Goal: Check status: Check status

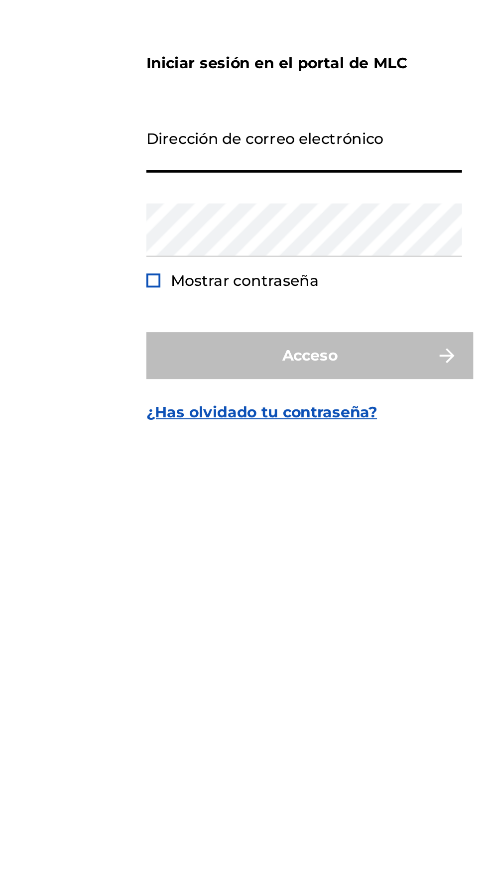
type input "[EMAIL_ADDRESS][DOMAIN_NAME]"
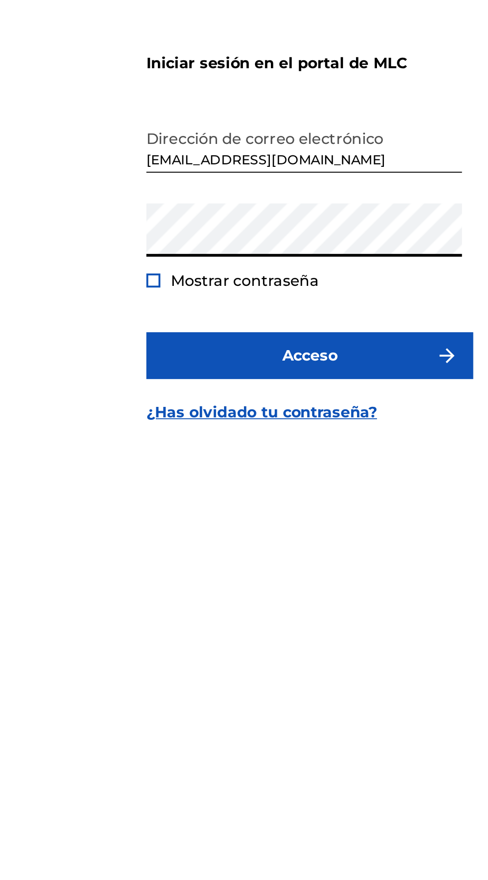
click at [161, 486] on div at bounding box center [160, 482] width 7 height 7
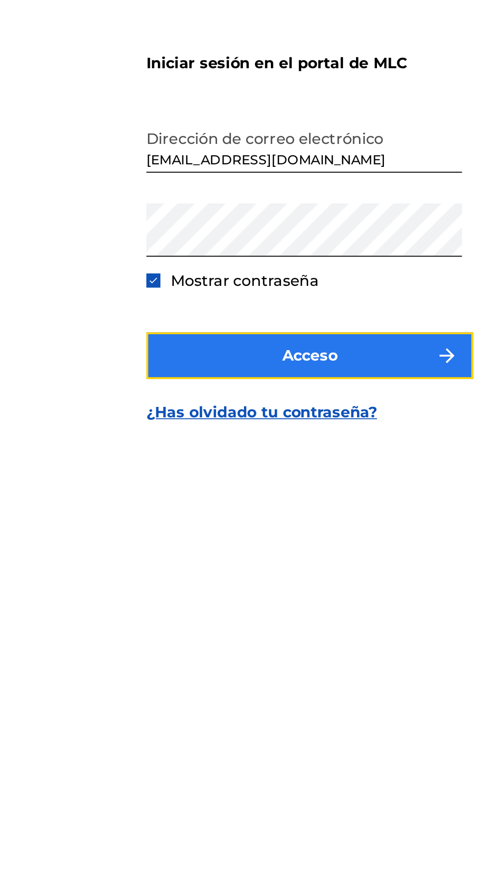
click at [202, 535] on button "Acceso" at bounding box center [244, 522] width 174 height 25
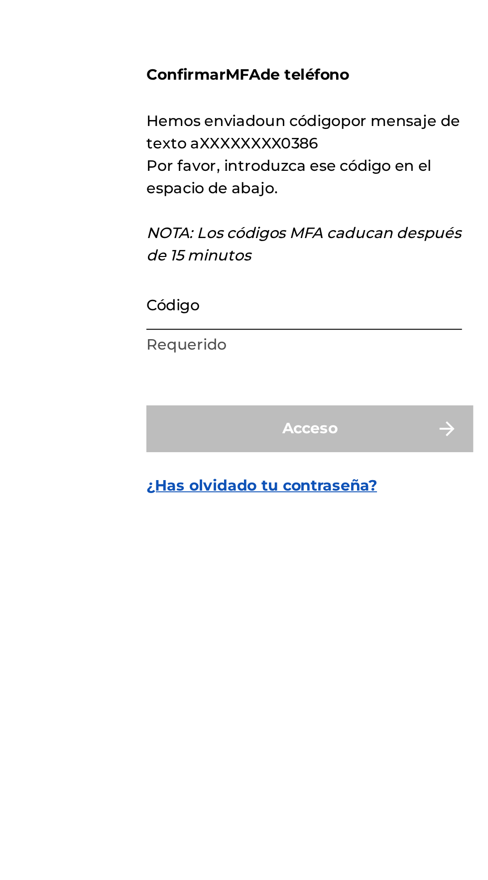
click at [190, 488] on input "Código" at bounding box center [241, 474] width 168 height 28
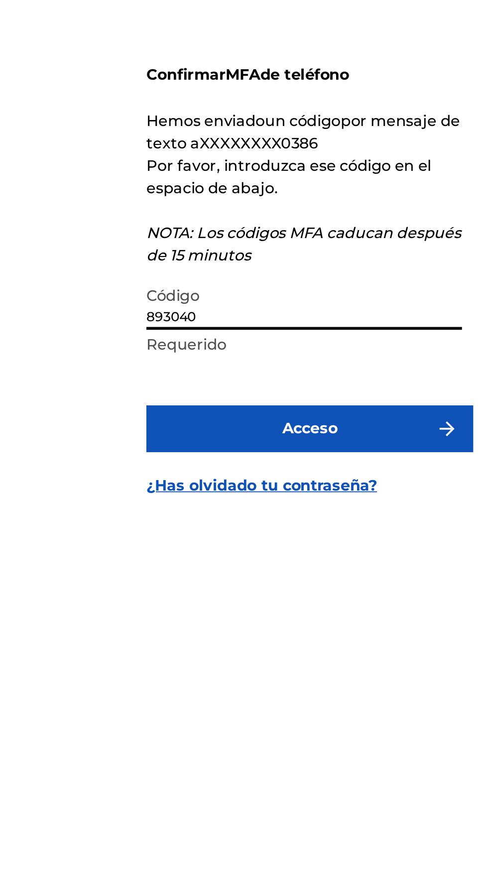
type input "893040"
click at [157, 529] on button "Acceso" at bounding box center [244, 541] width 174 height 25
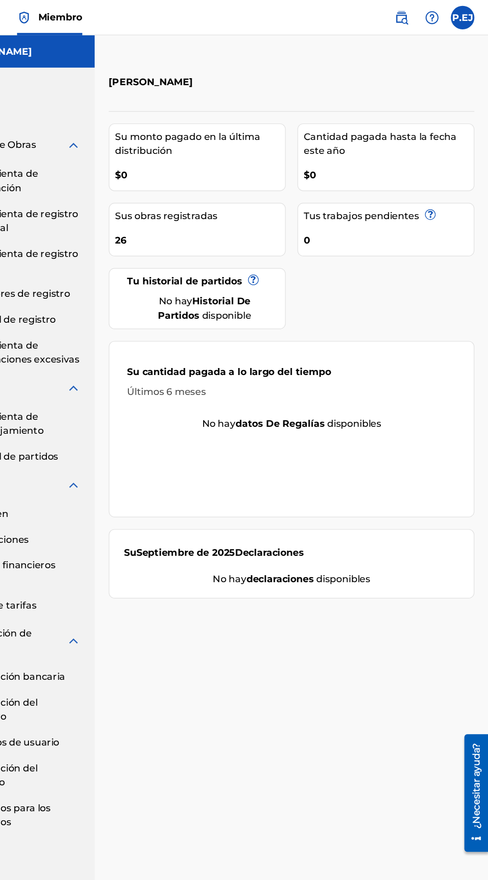
click at [211, 197] on div "26" at bounding box center [244, 200] width 144 height 22
click at [206, 194] on div "26" at bounding box center [244, 200] width 144 height 22
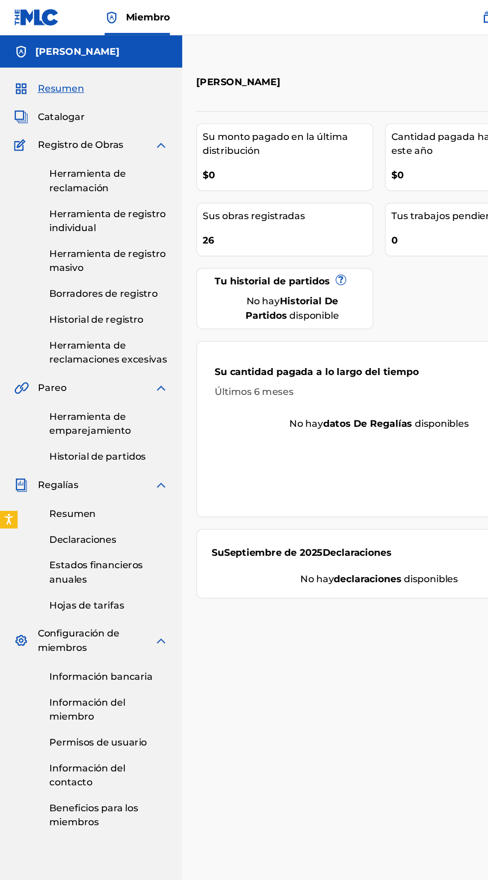
click at [42, 124] on font "Registro de Obras" at bounding box center [68, 122] width 73 height 9
click at [60, 157] on font "Herramienta de reclamación" at bounding box center [74, 152] width 65 height 21
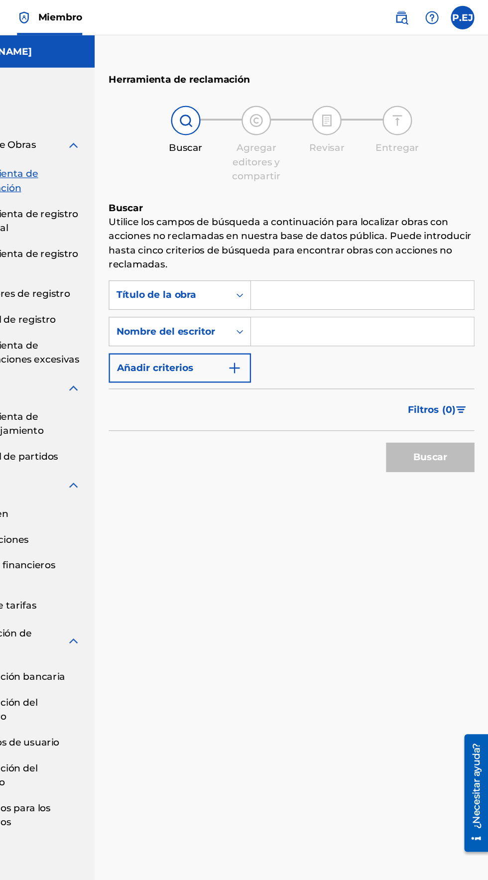
click at [323, 250] on input "Formulario de búsqueda" at bounding box center [381, 250] width 189 height 24
type input "Detente un momento"
click at [338, 281] on input "Formulario de búsqueda" at bounding box center [381, 281] width 189 height 24
type input "[PERSON_NAME]"
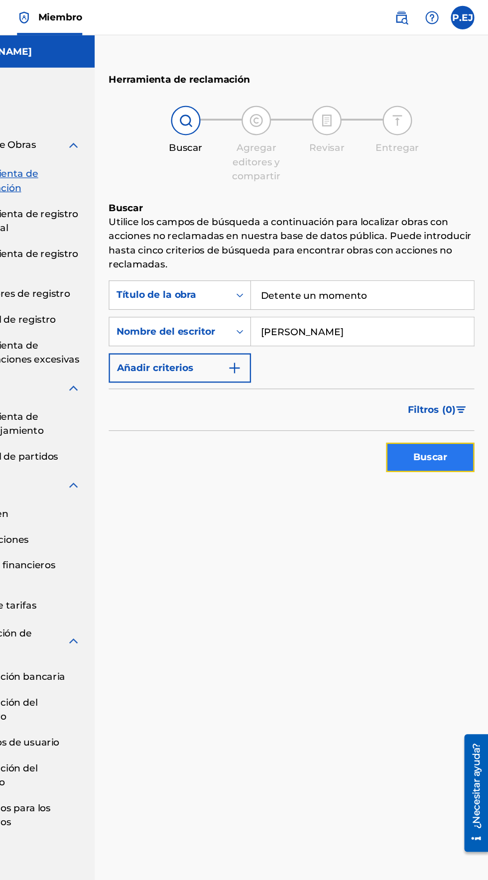
click at [429, 397] on button "Buscar" at bounding box center [439, 387] width 75 height 25
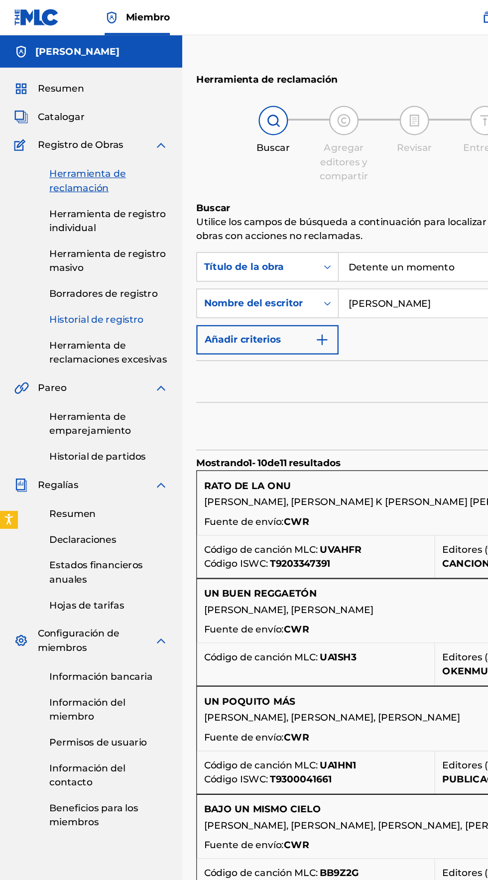
click at [47, 275] on font "Historial de registro" at bounding box center [82, 270] width 80 height 9
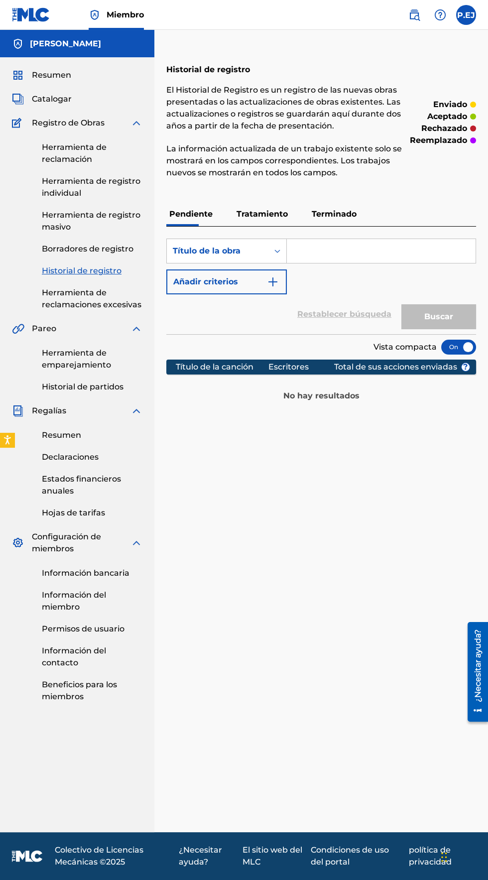
click at [325, 211] on font "Terminado" at bounding box center [334, 213] width 45 height 9
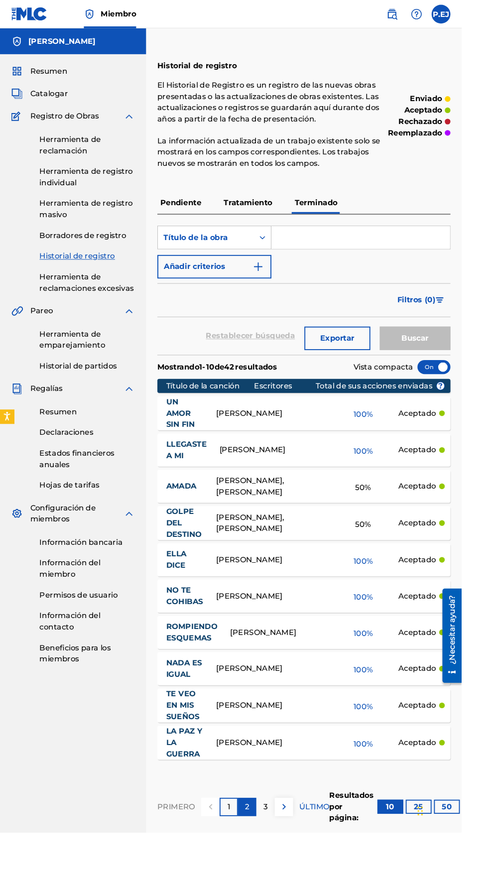
click at [262, 854] on font "2" at bounding box center [261, 852] width 4 height 9
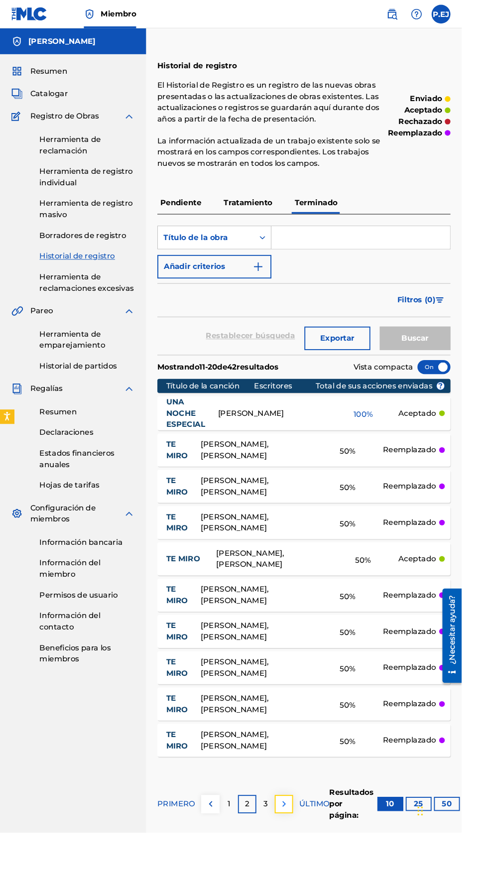
click at [298, 849] on img at bounding box center [300, 850] width 12 height 12
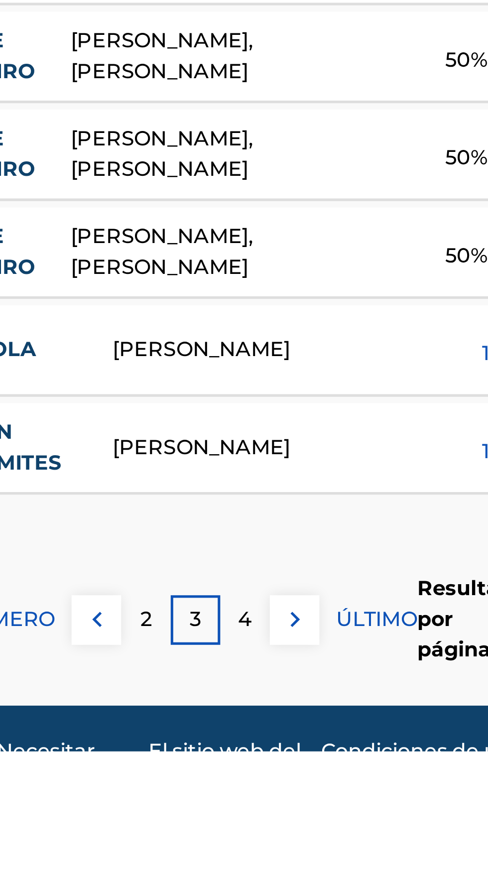
scroll to position [21, 0]
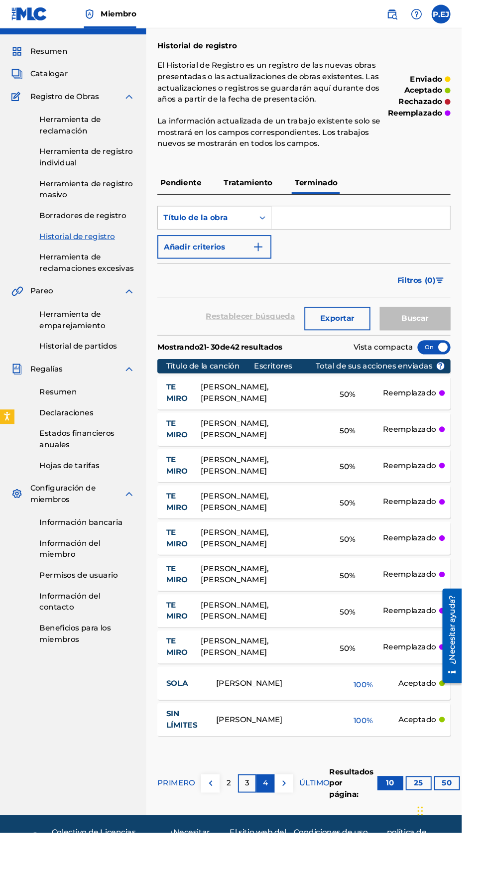
click at [279, 833] on p "4" at bounding box center [280, 828] width 5 height 12
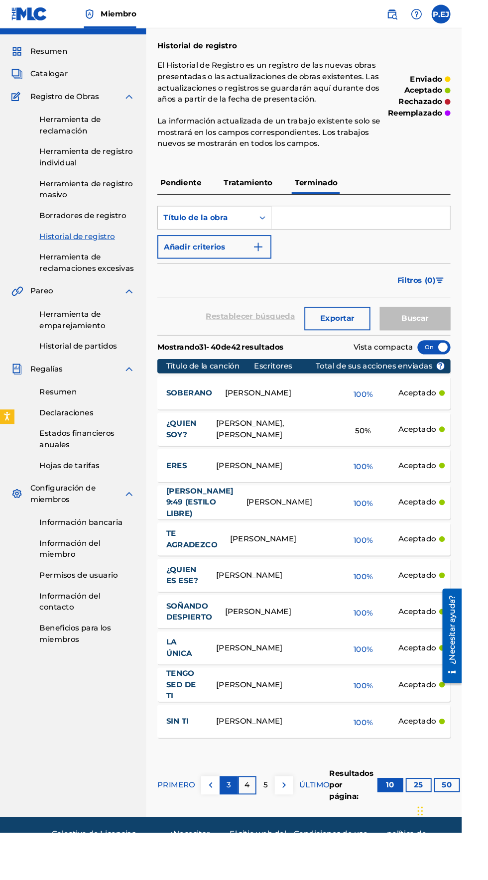
click at [241, 835] on font "3" at bounding box center [242, 829] width 4 height 9
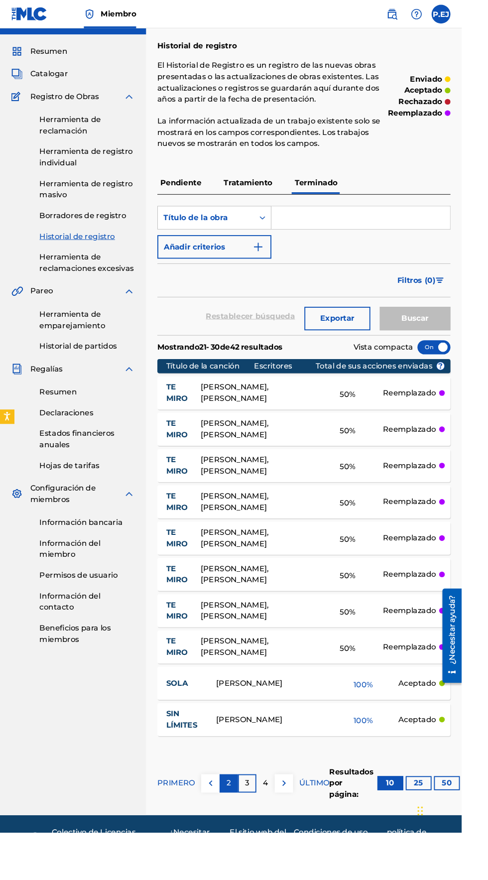
click at [241, 827] on font "2" at bounding box center [242, 827] width 4 height 9
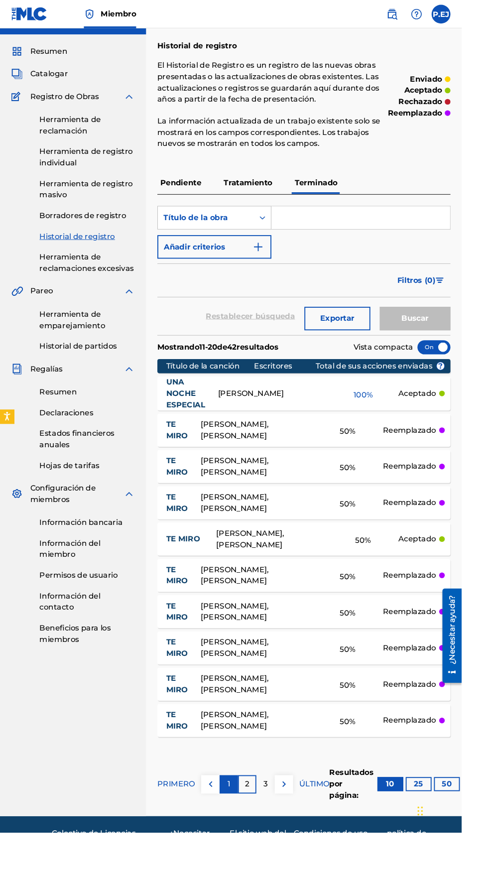
click at [241, 828] on font "1" at bounding box center [242, 828] width 3 height 9
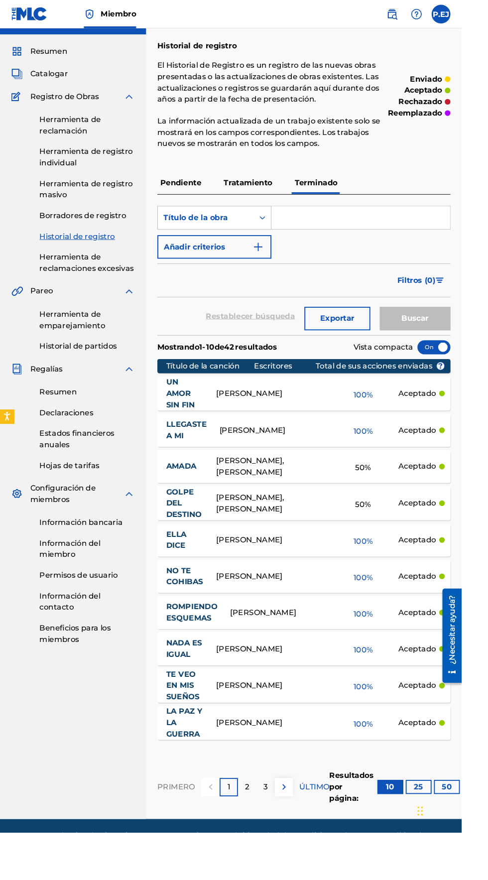
click at [253, 188] on font "Tratamiento" at bounding box center [262, 192] width 51 height 9
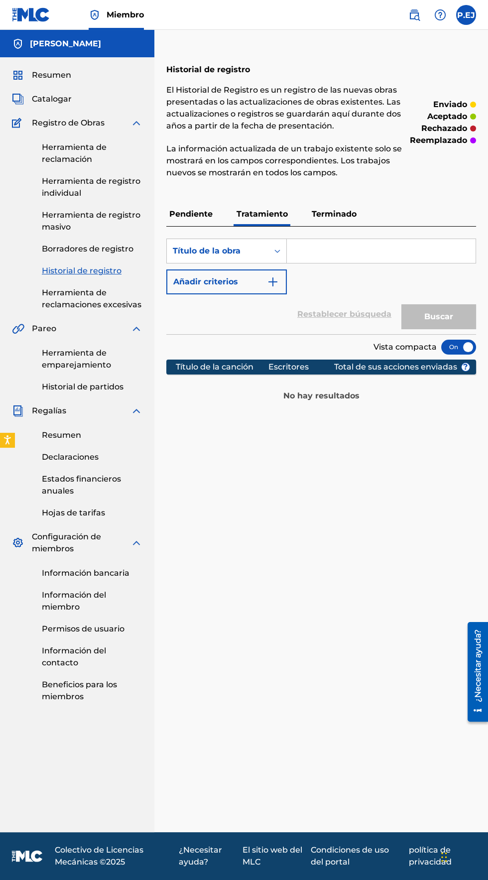
click at [205, 208] on p "Pendiente" at bounding box center [190, 214] width 49 height 24
